Goal: Use online tool/utility: Utilize a website feature to perform a specific function

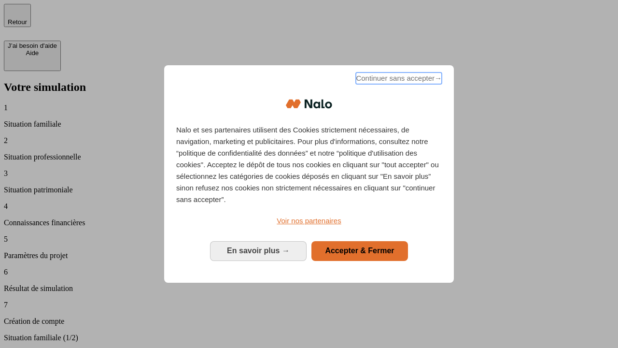
click at [398, 80] on span "Continuer sans accepter →" at bounding box center [399, 78] width 86 height 12
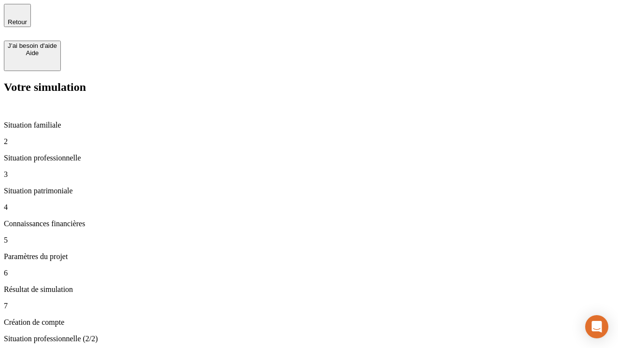
type input "70 000"
type input "1 000"
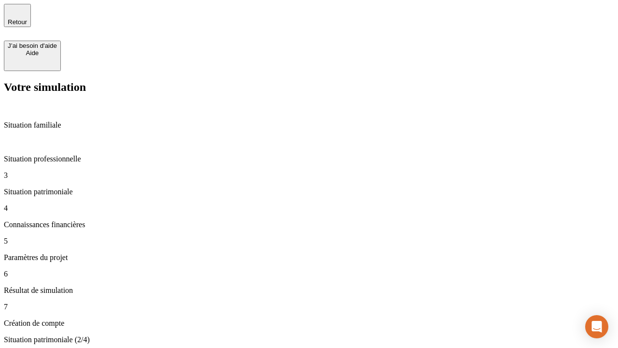
type input "800"
type input "6"
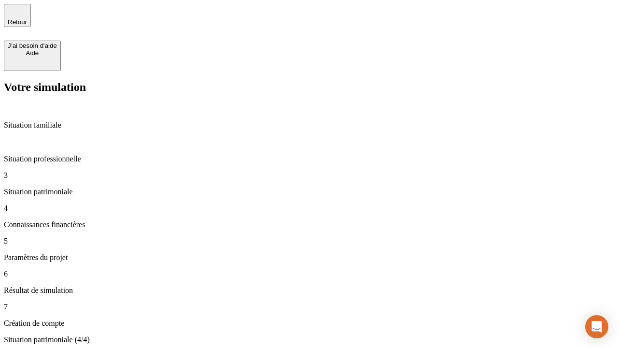
type input "400"
type input "3"
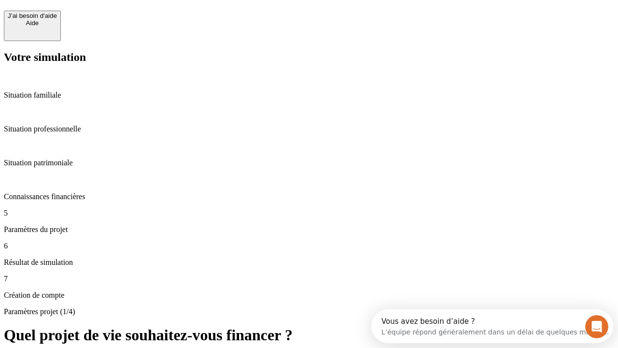
scroll to position [9, 0]
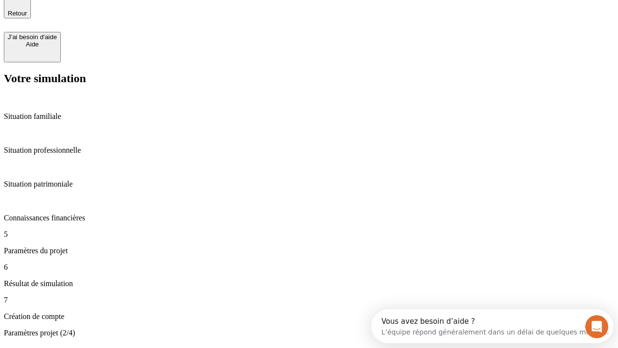
type input "35"
type input "500"
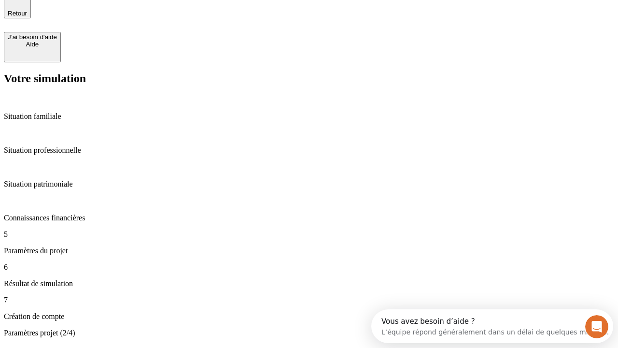
type input "640"
